Goal: Check status

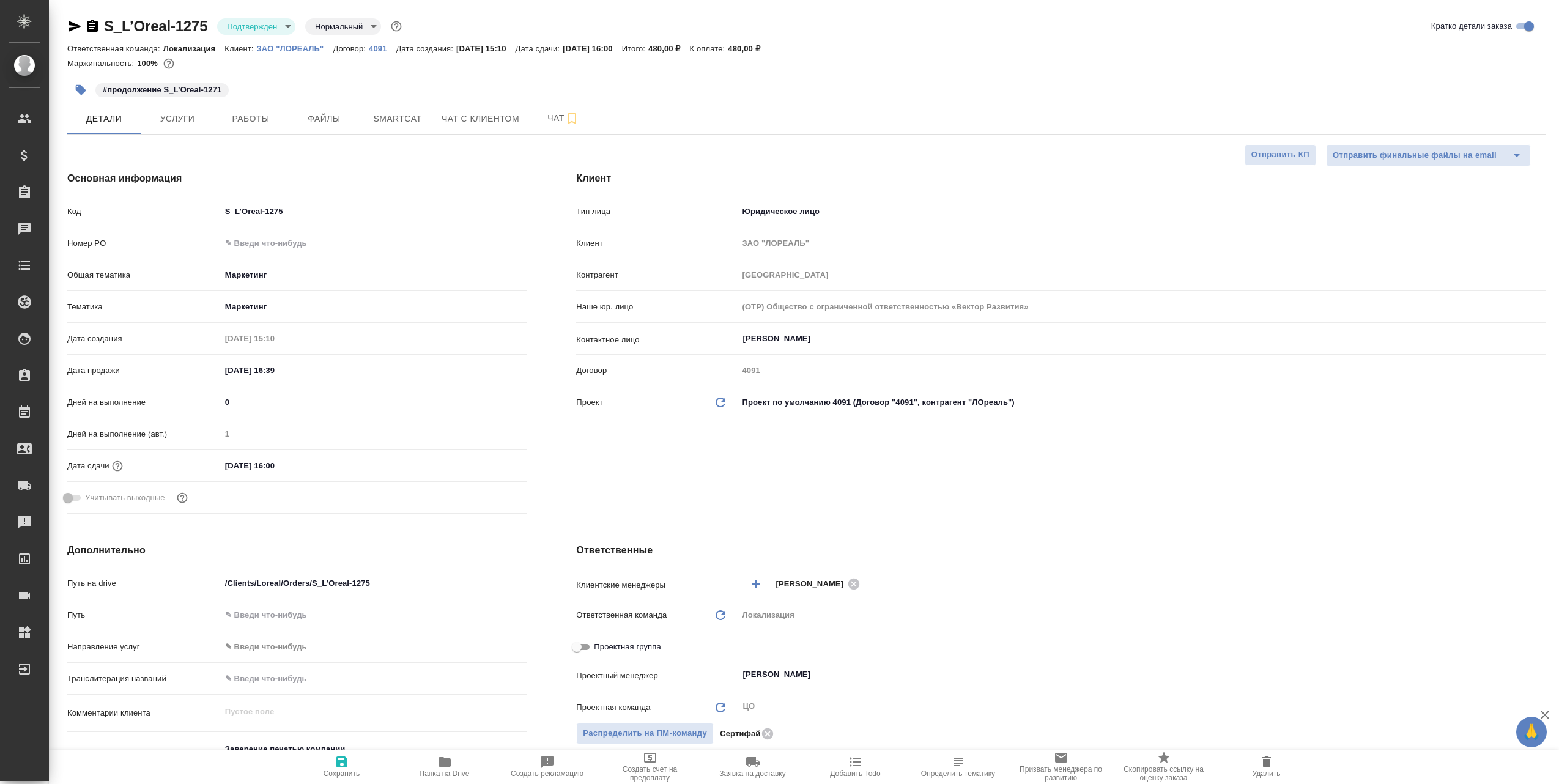
select select "RU"
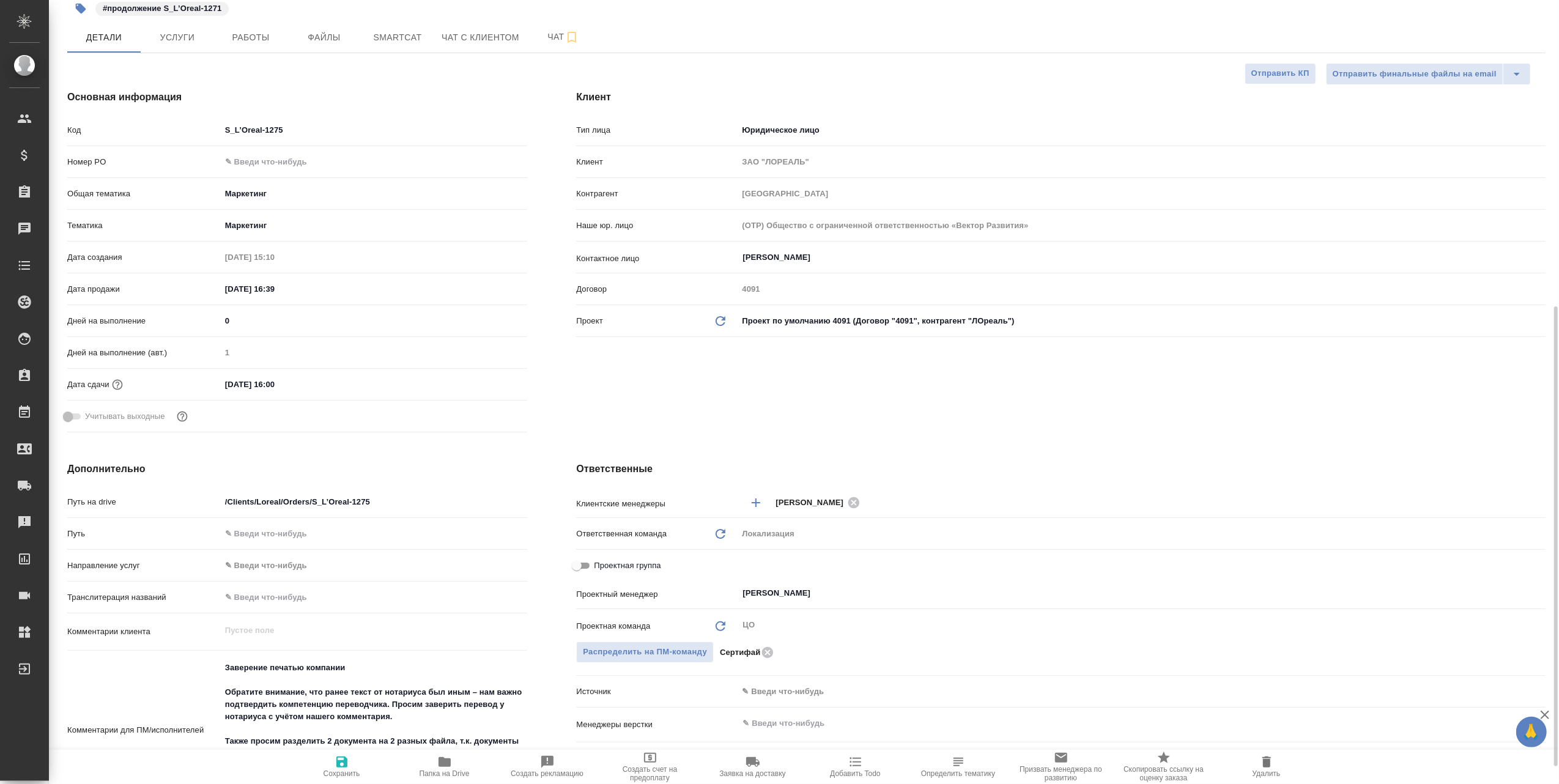
scroll to position [407, 0]
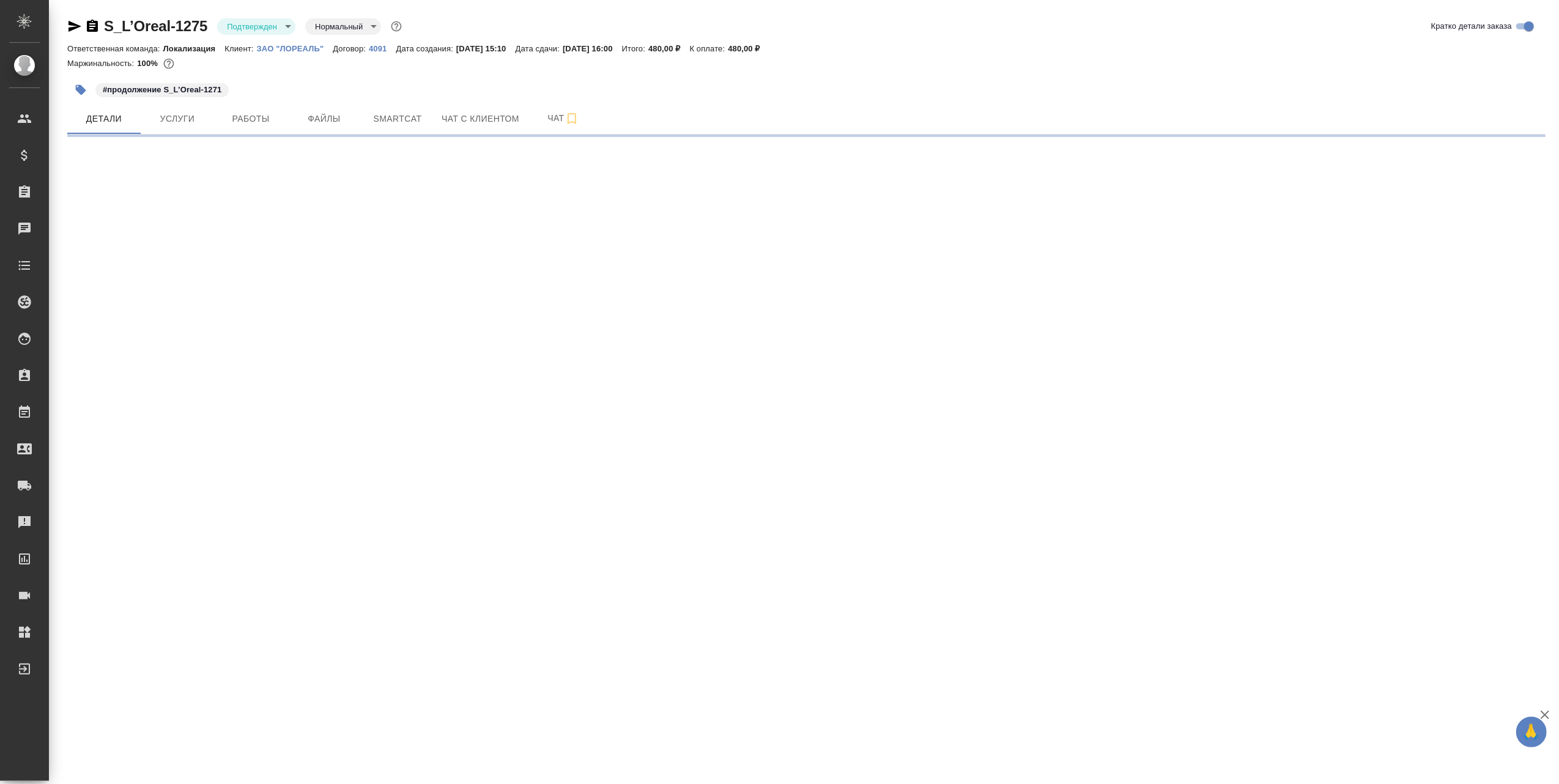
select select "RU"
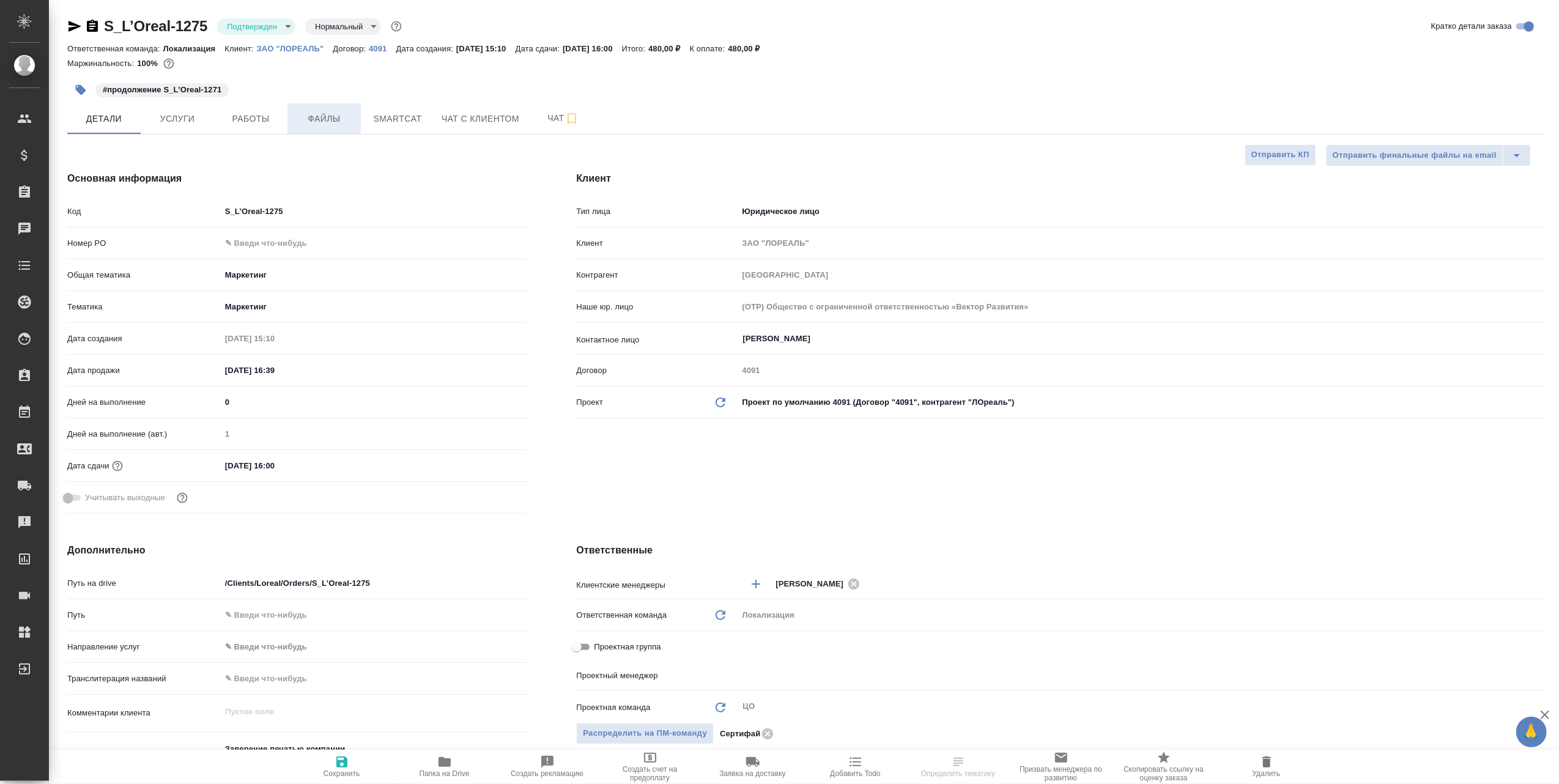
click at [338, 120] on span "Файлы" at bounding box center [324, 118] width 58 height 15
type textarea "x"
type input "[PERSON_NAME]"
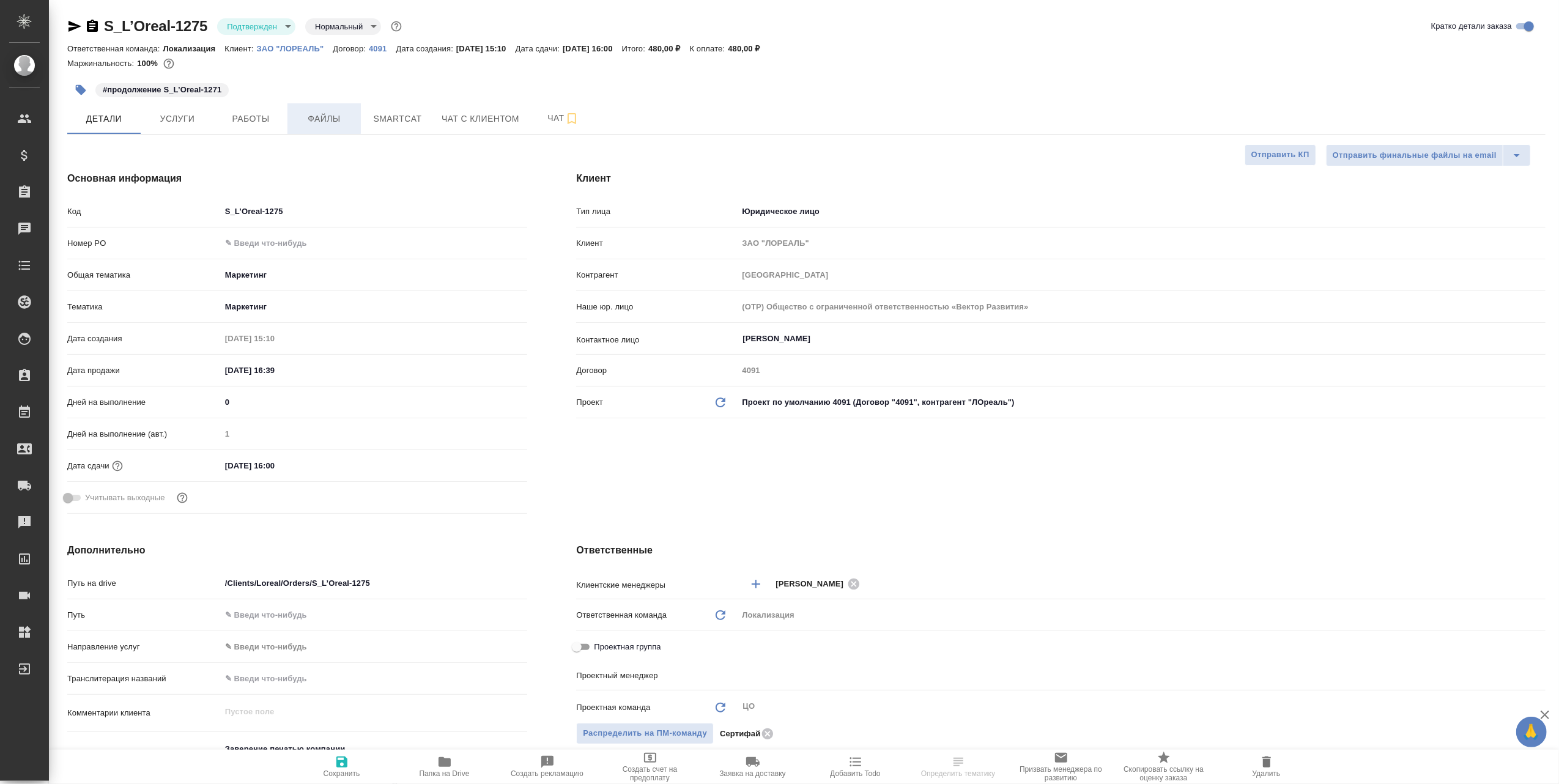
type input "[PERSON_NAME]"
type textarea "x"
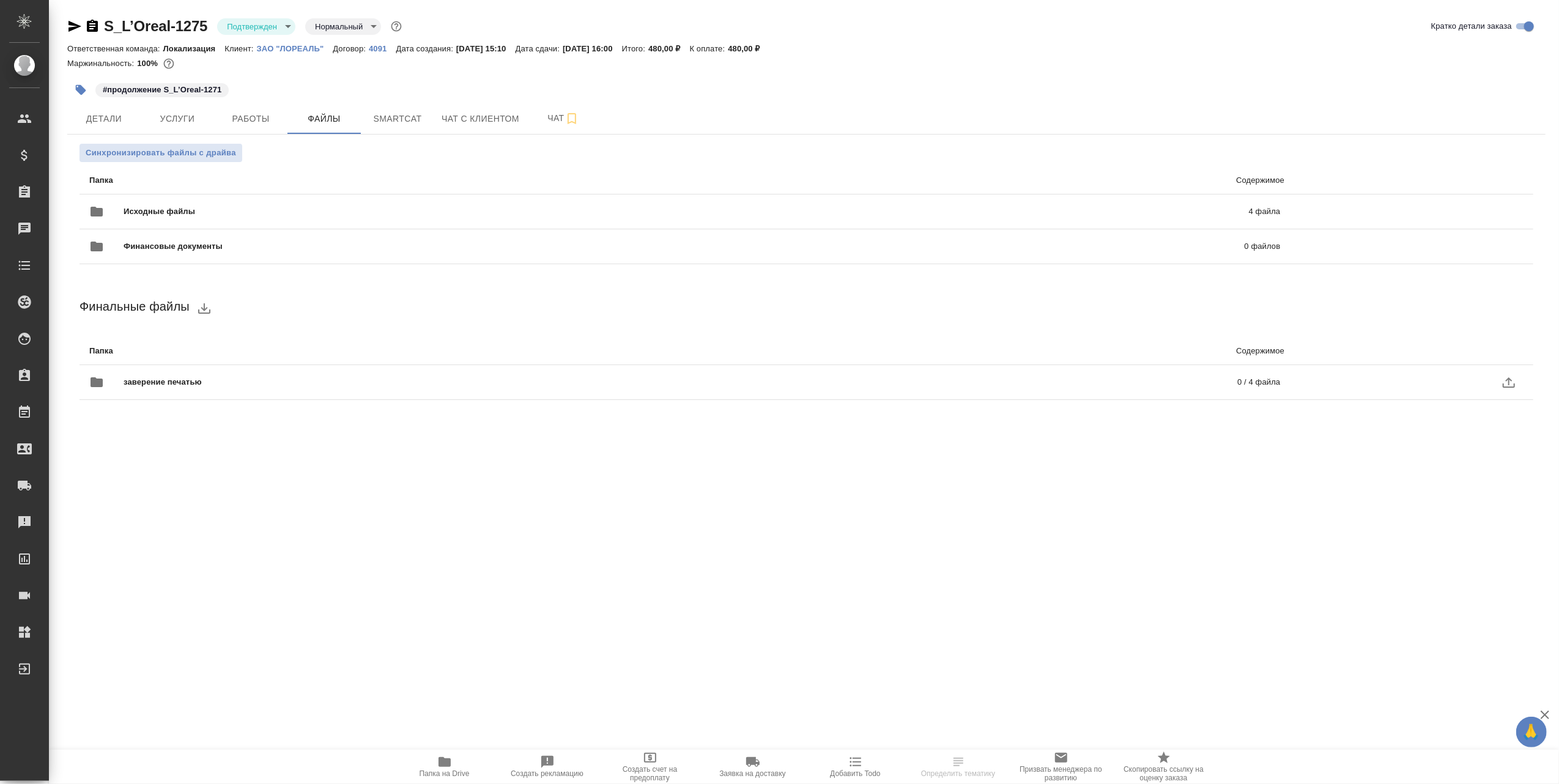
click at [234, 382] on span "заверение печатью" at bounding box center [421, 381] width 597 height 12
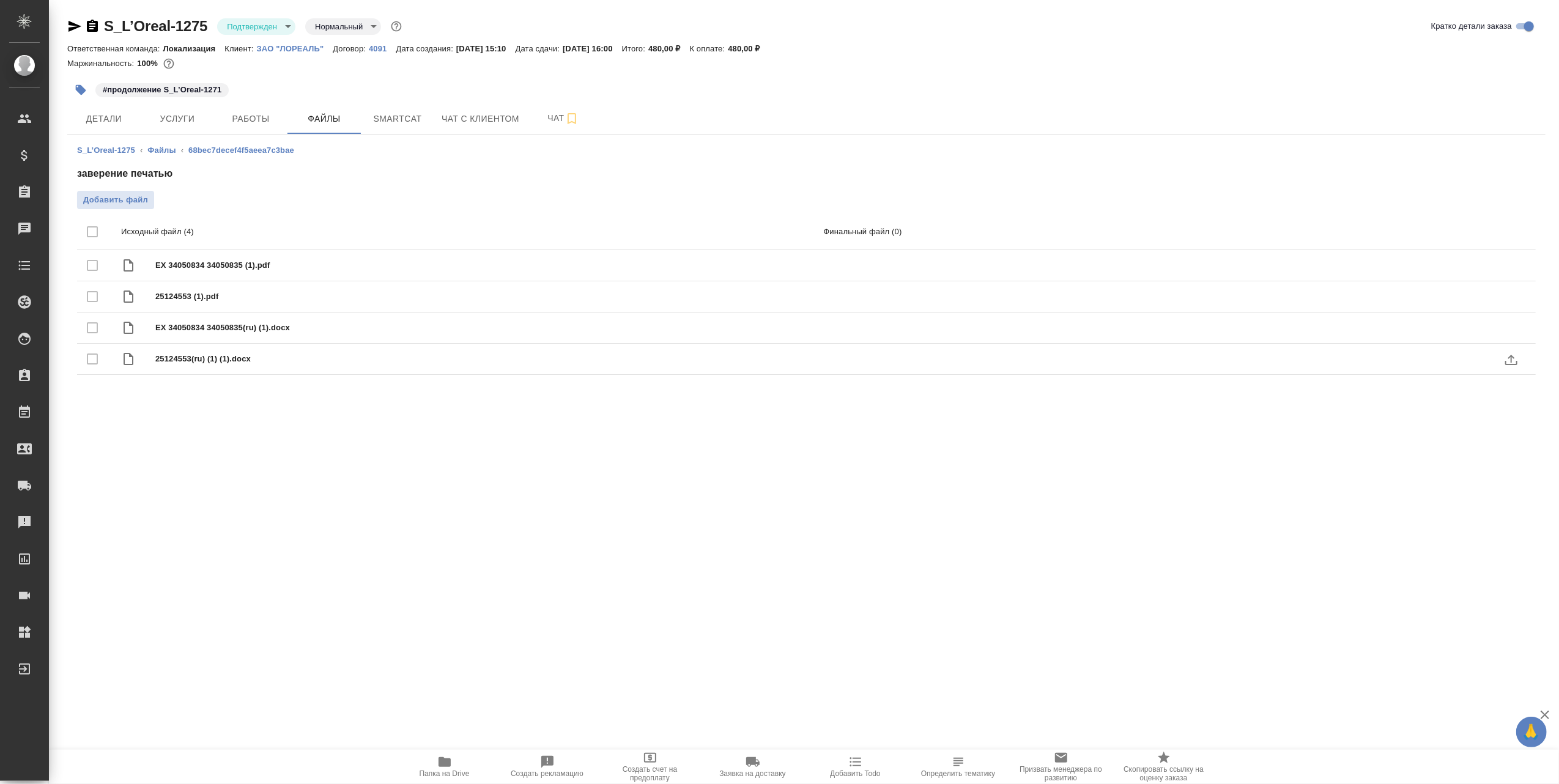
click at [179, 363] on span "25124553(ru) (1) (1).docx" at bounding box center [493, 359] width 676 height 12
click at [188, 265] on span "EX 34050834 34050835 (1).pdf" at bounding box center [493, 265] width 676 height 12
click at [413, 123] on span "Smartcat" at bounding box center [398, 118] width 58 height 15
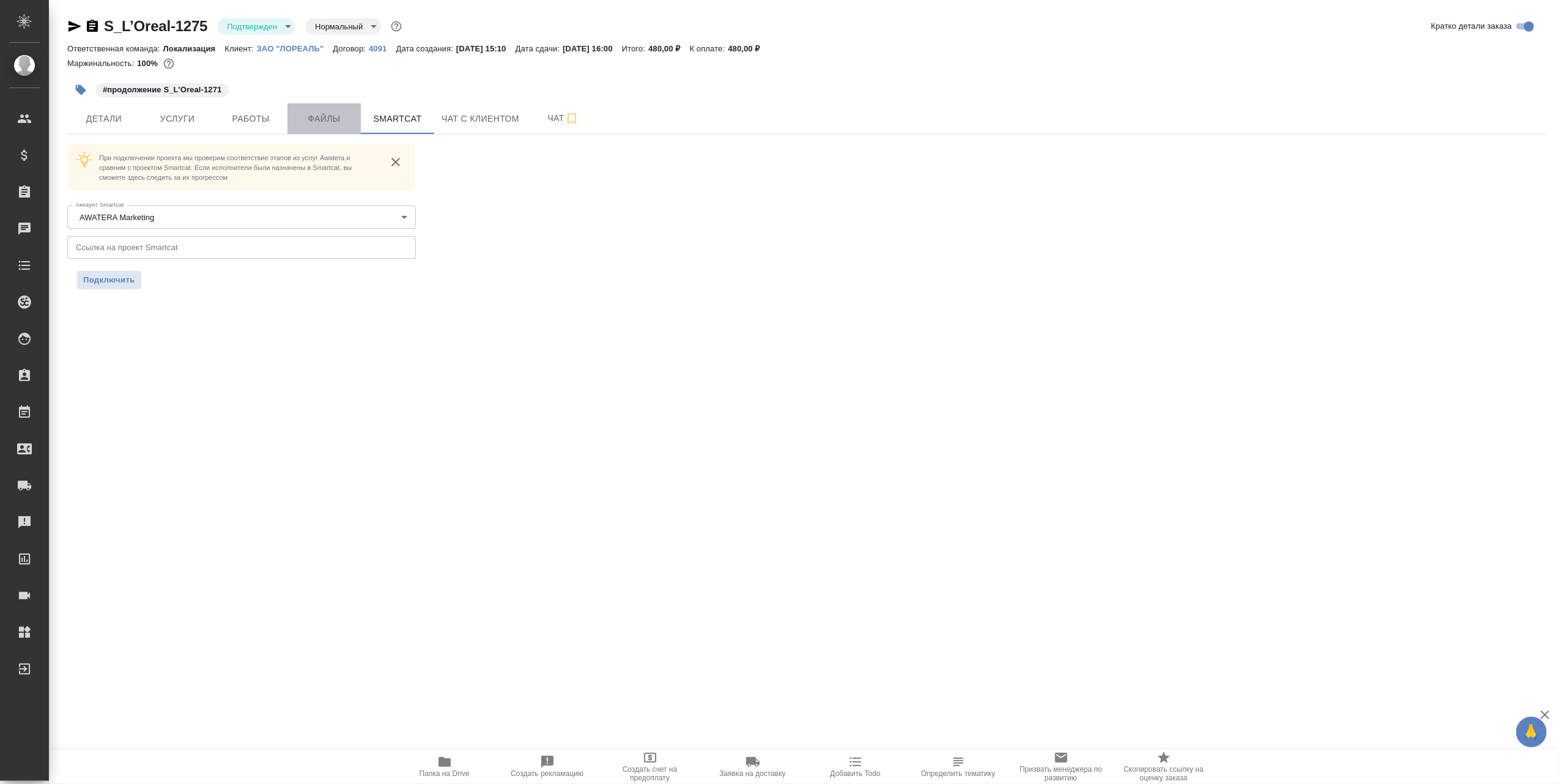
click at [311, 115] on span "Файлы" at bounding box center [324, 118] width 58 height 15
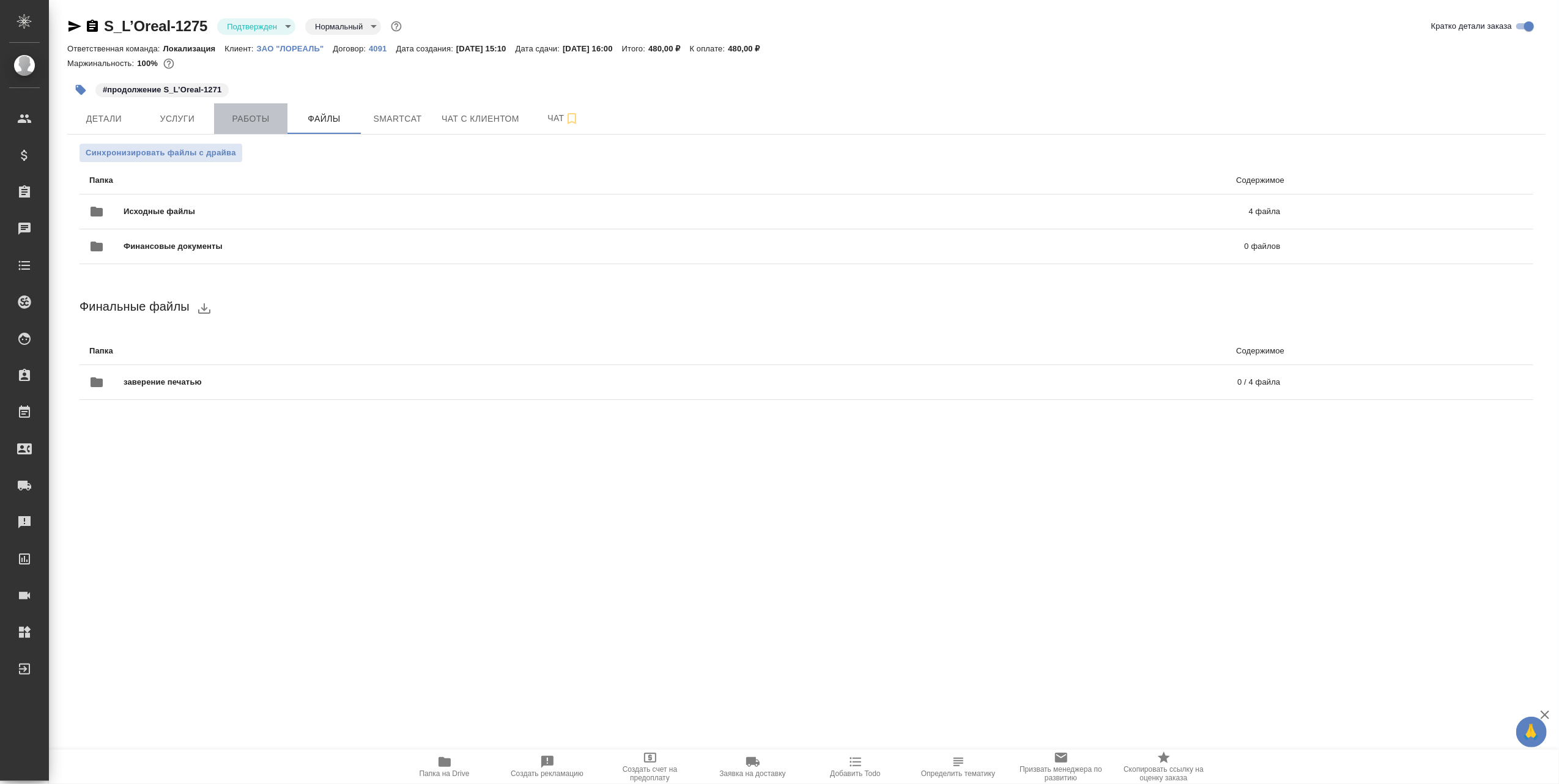
click at [258, 113] on span "Работы" at bounding box center [251, 118] width 58 height 15
